Goal: Find specific fact: Find specific fact

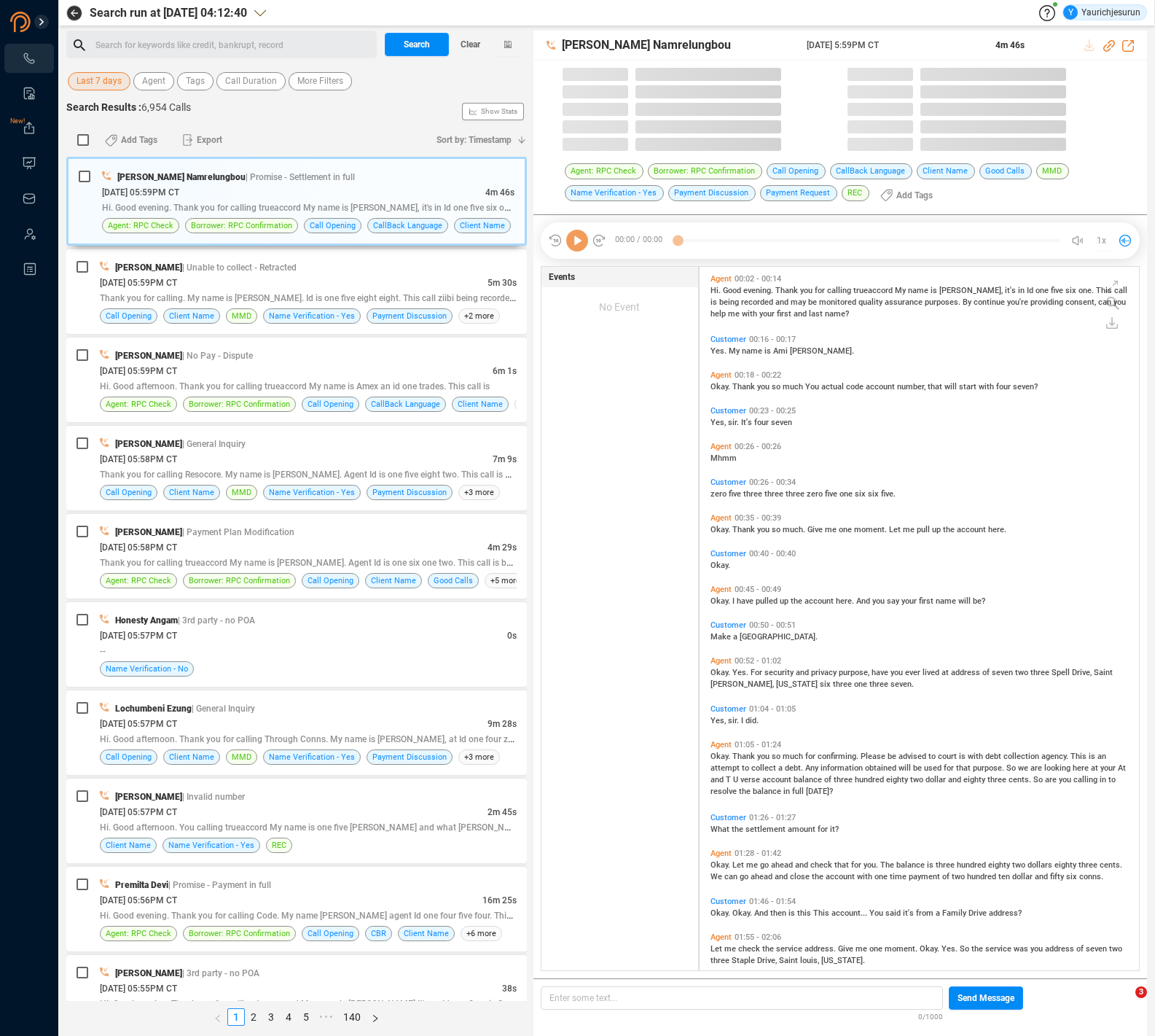
scroll to position [704, 432]
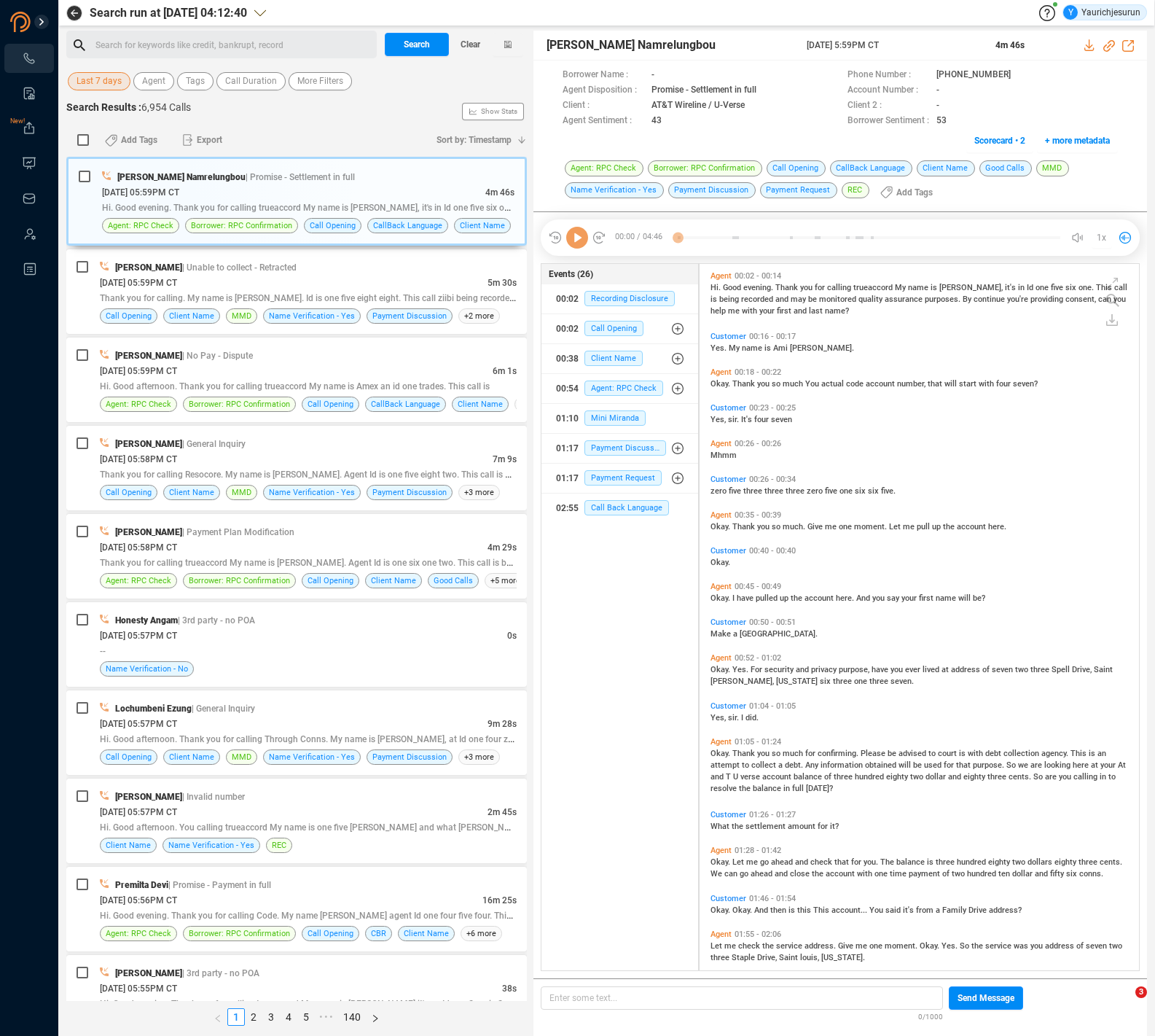
click at [95, 72] on span "Last 7 days" at bounding box center [99, 82] width 45 height 18
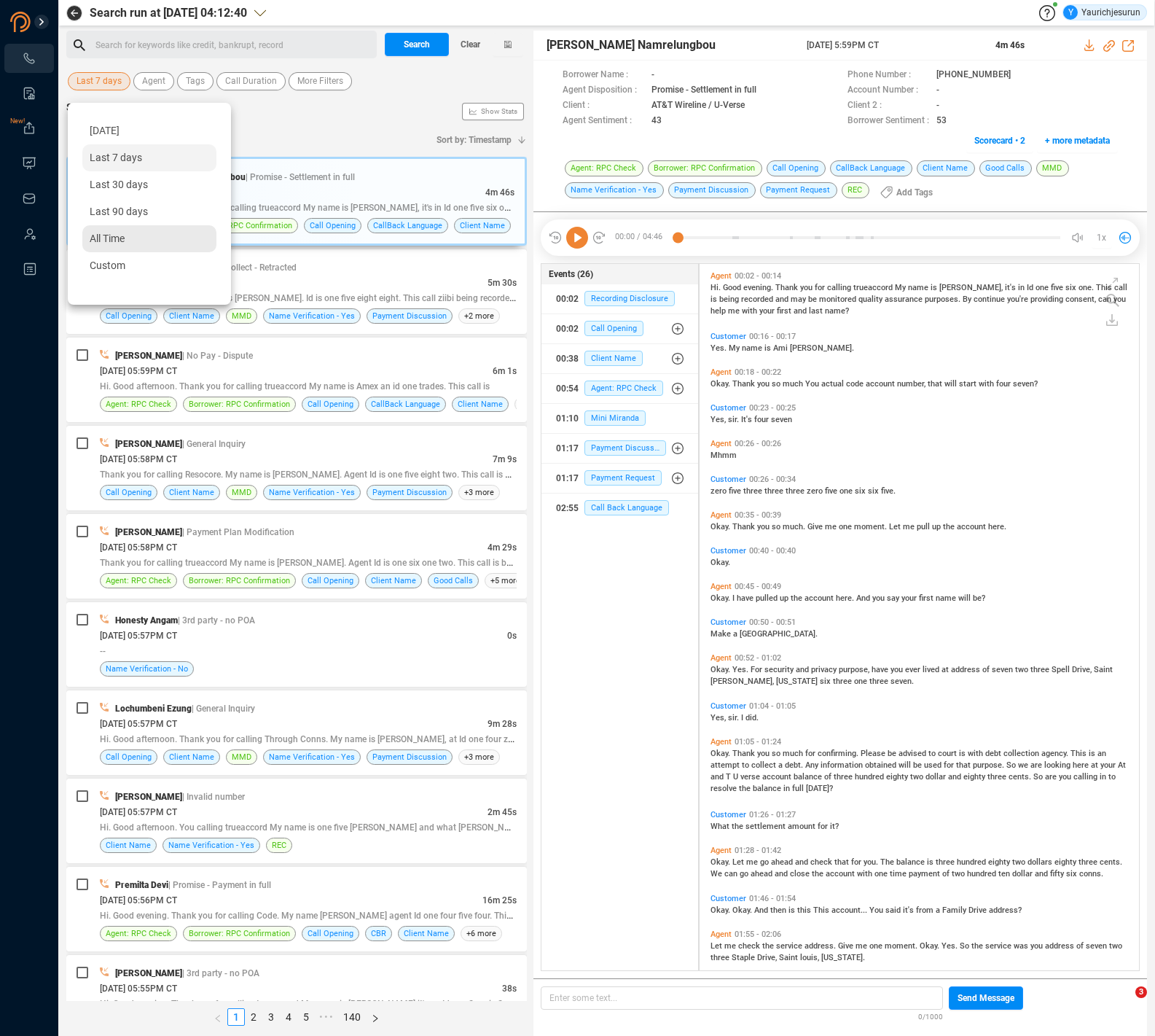
click at [118, 239] on span "All Time" at bounding box center [107, 238] width 35 height 12
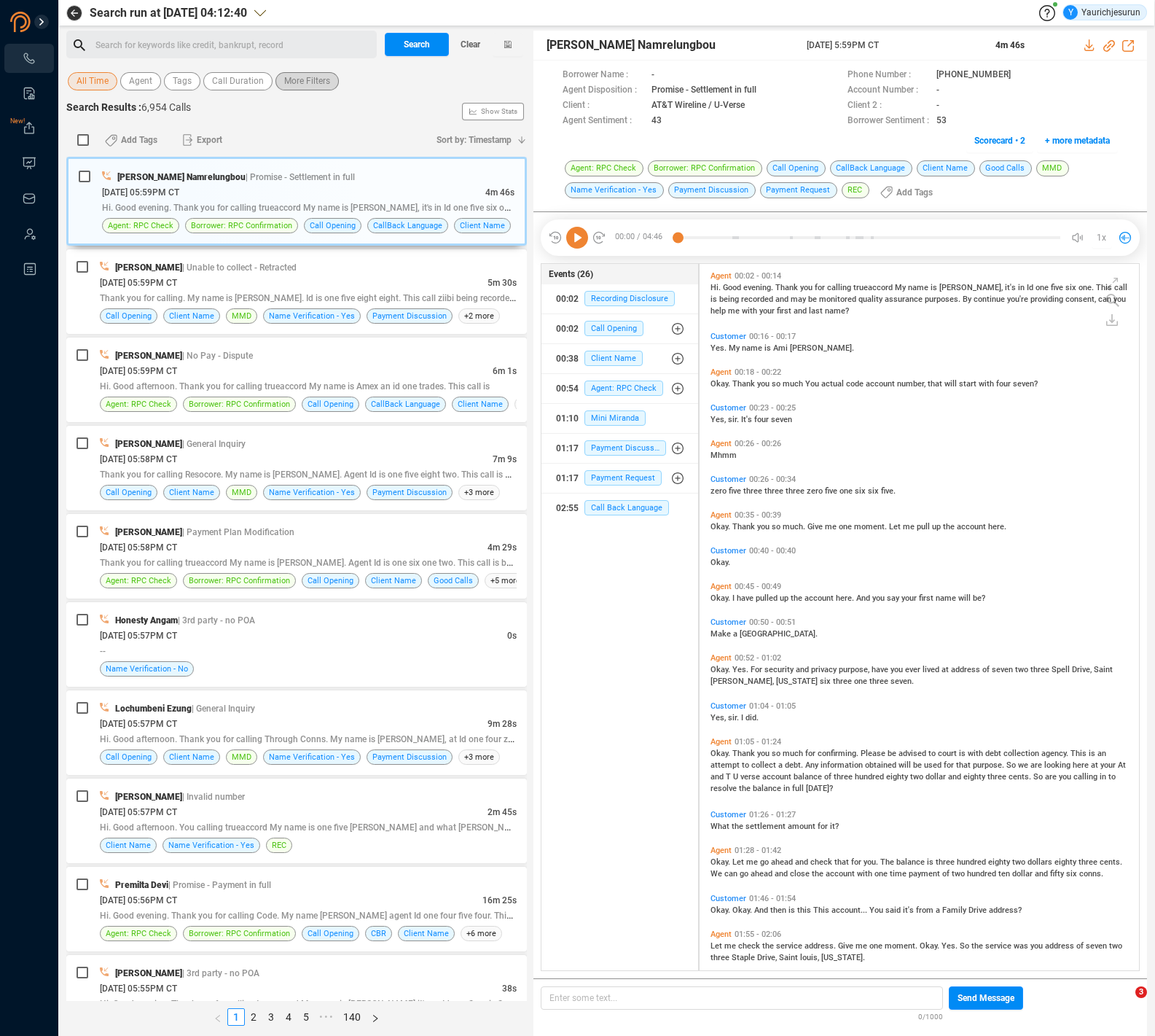
click at [319, 85] on span "More Filters" at bounding box center [308, 82] width 46 height 18
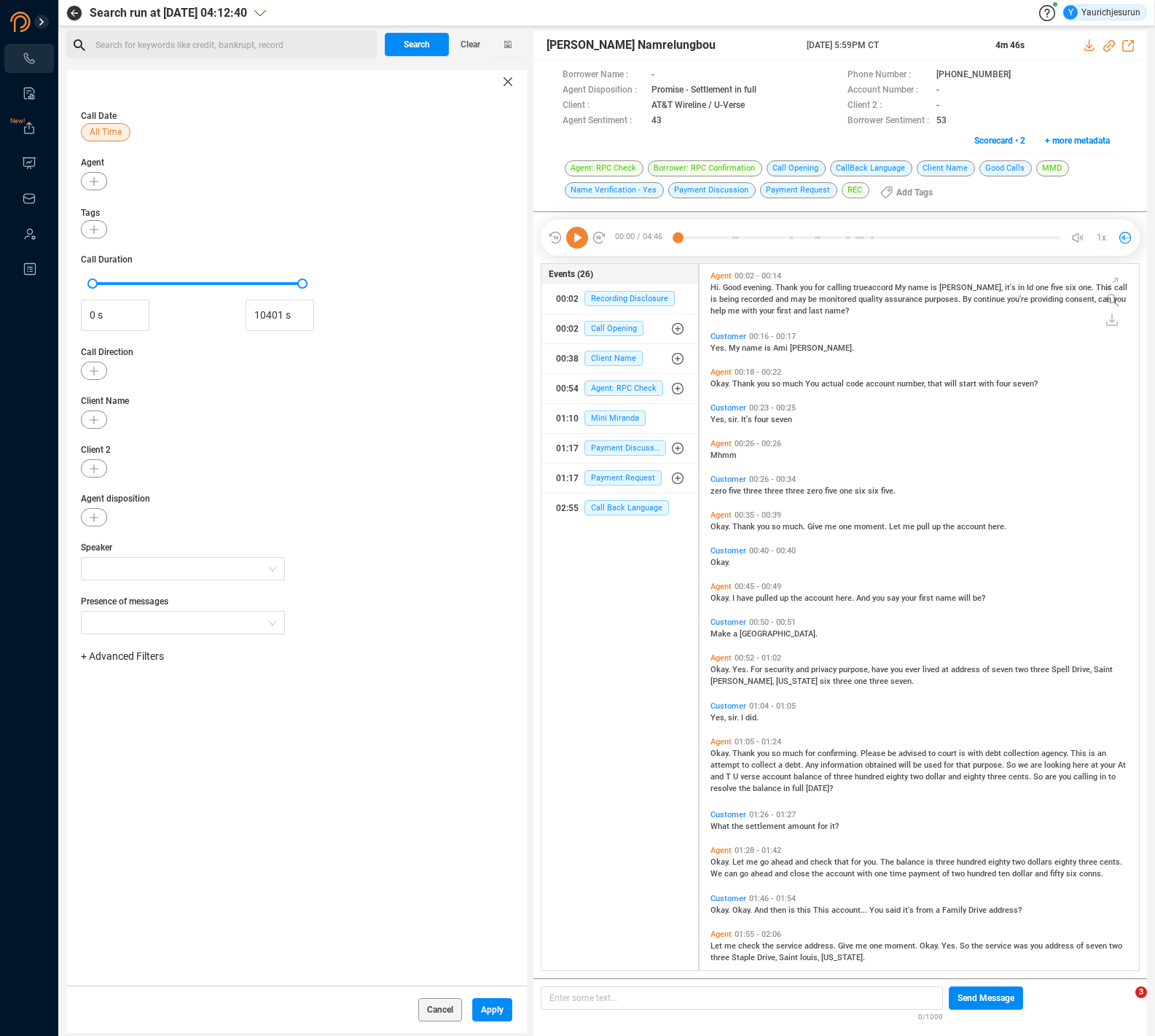
click at [134, 658] on span "+ Advanced Filters" at bounding box center [122, 656] width 83 height 12
click at [143, 777] on span "Phone Number" at bounding box center [129, 778] width 68 height 12
click at [241, 708] on div "Enter a comma separated list ﻿" at bounding box center [227, 702] width 277 height 32
click at [117, 706] on span "(140) 992-64660" at bounding box center [131, 701] width 86 height 12
click at [481, 1004] on span "Apply" at bounding box center [492, 1010] width 22 height 23
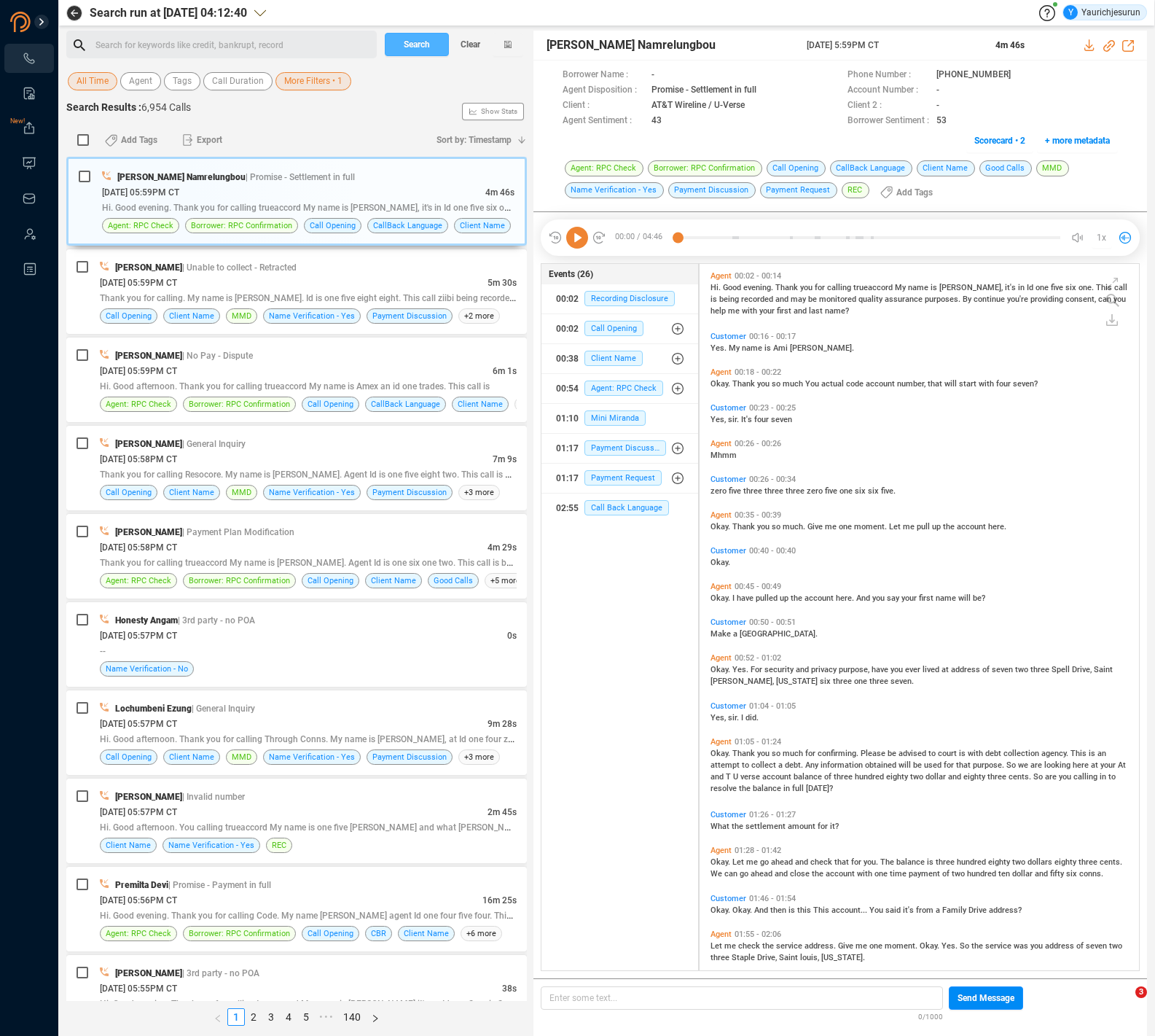
click at [424, 50] on span "Search" at bounding box center [417, 45] width 26 height 23
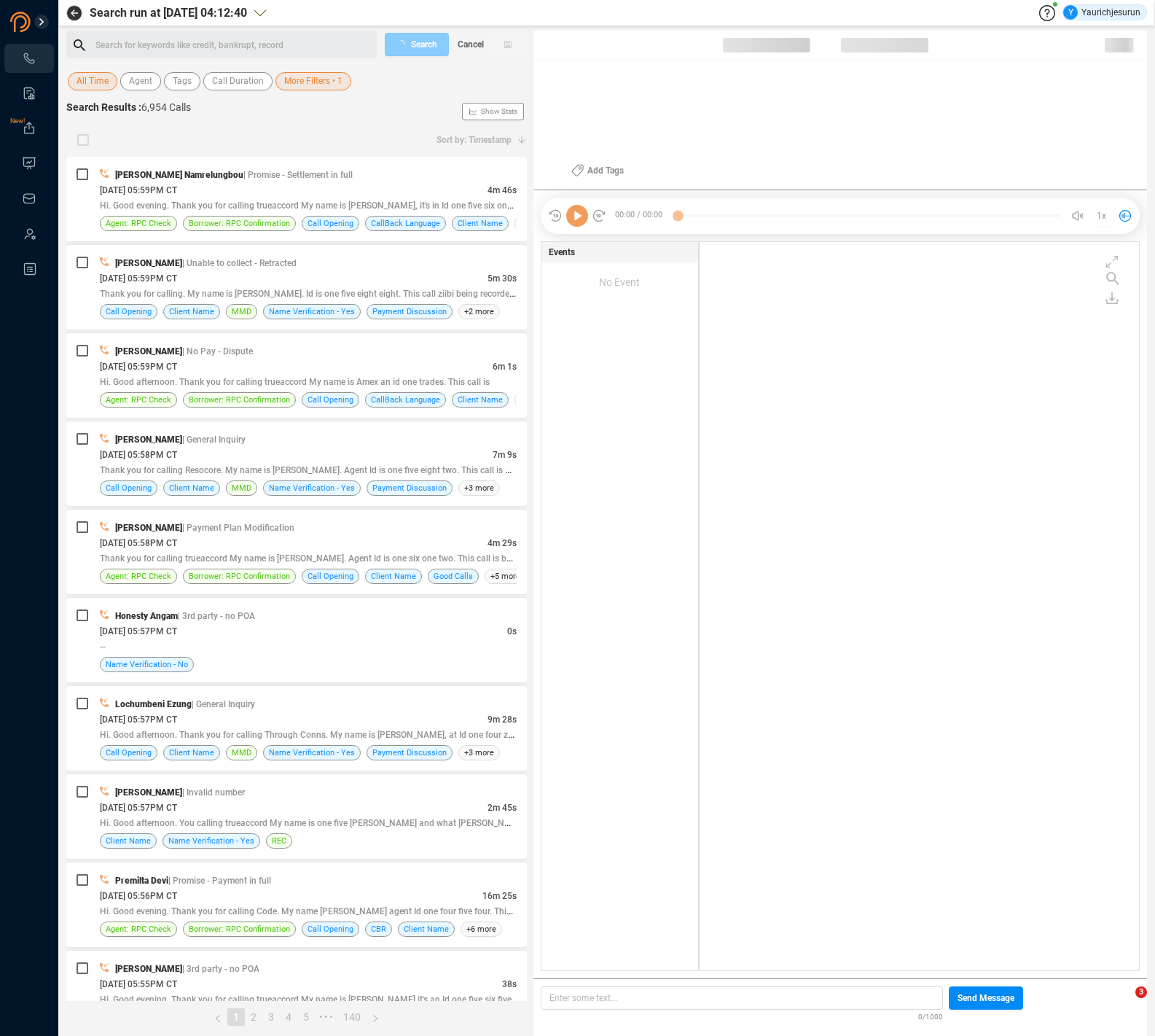
scroll to position [725, 432]
checkbox input "true"
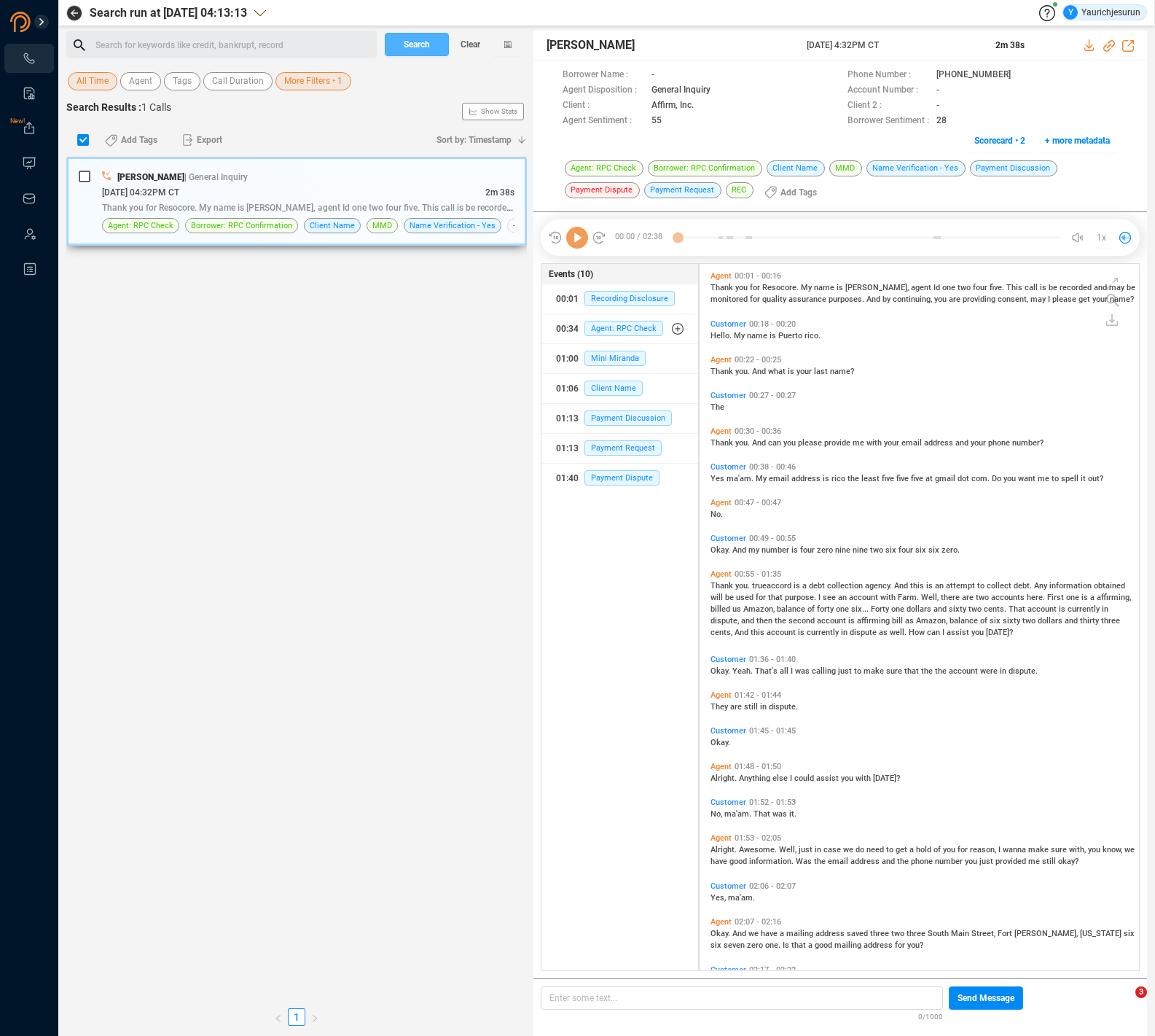
scroll to position [704, 432]
click at [315, 202] on div "Thank you for Resocore. My name is Gabriel, agent Id one two four five. This ca…" at bounding box center [308, 208] width 412 height 15
click at [1087, 42] on icon at bounding box center [1090, 45] width 12 height 12
